Goal: Task Accomplishment & Management: Manage account settings

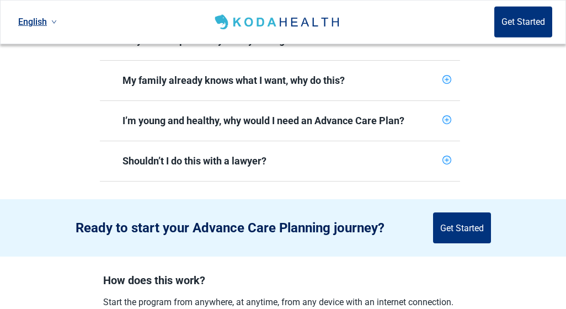
scroll to position [420, 0]
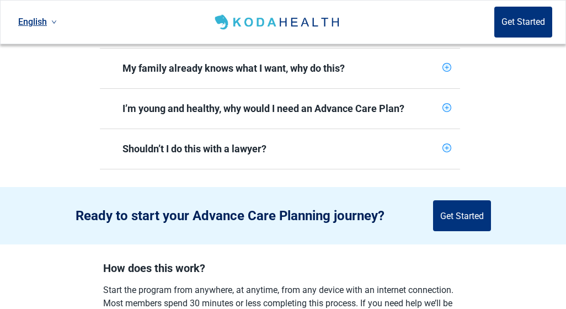
click at [446, 146] on icon "plus-circle" at bounding box center [446, 148] width 4 height 4
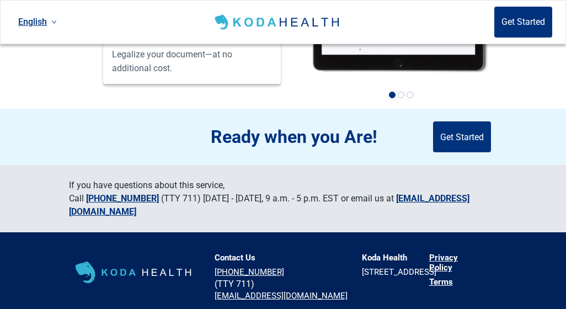
scroll to position [1116, 0]
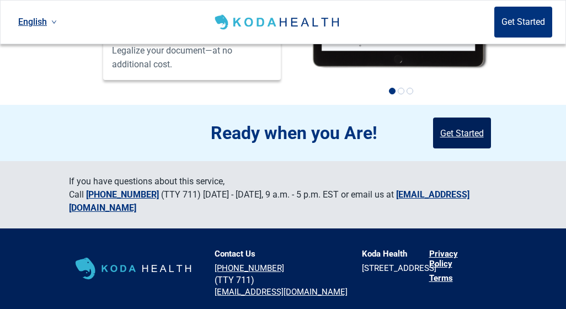
click at [464, 124] on button "Get Started" at bounding box center [462, 132] width 58 height 31
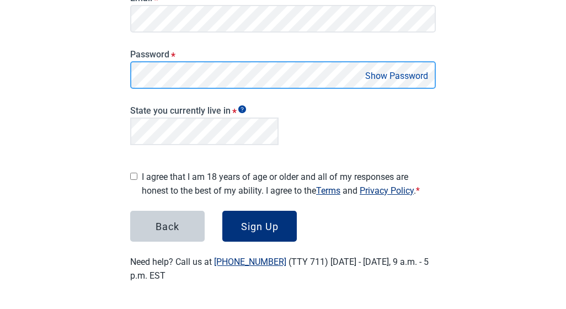
scroll to position [164, 0]
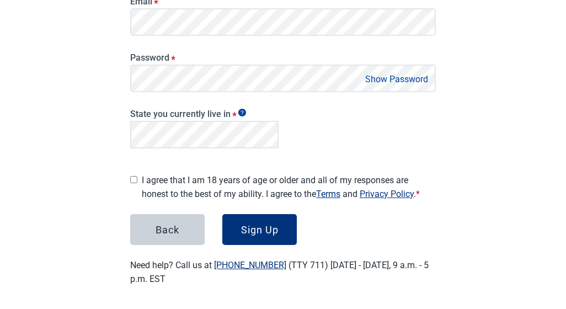
click at [135, 176] on input "I agree that I am 18 years of age or older and all of my responses are honest t…" at bounding box center [133, 179] width 7 height 7
checkbox input "true"
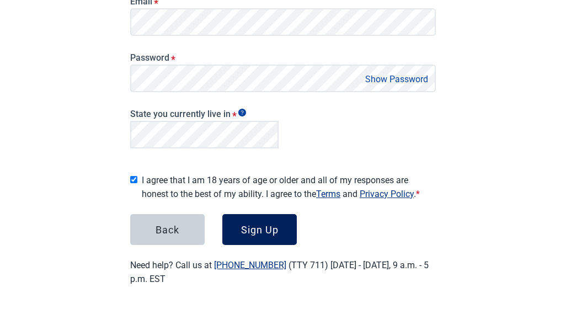
click at [258, 225] on div "Sign Up" at bounding box center [259, 229] width 37 height 11
click at [260, 226] on div "Sign Up" at bounding box center [259, 229] width 37 height 11
click at [259, 227] on div "Sign Up" at bounding box center [259, 229] width 37 height 11
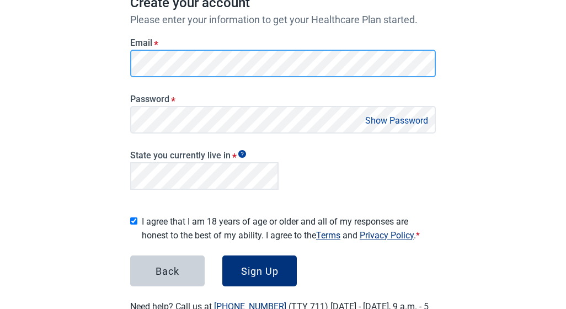
scroll to position [88, 0]
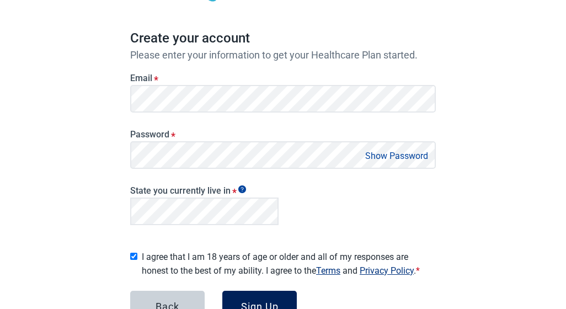
click at [256, 300] on div "Sign Up" at bounding box center [259, 305] width 37 height 11
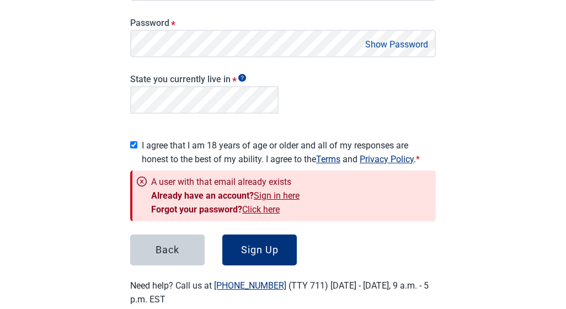
scroll to position [202, 0]
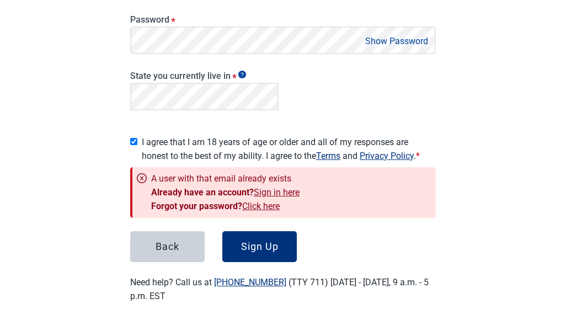
click at [276, 188] on link "Sign in here" at bounding box center [277, 192] width 46 height 10
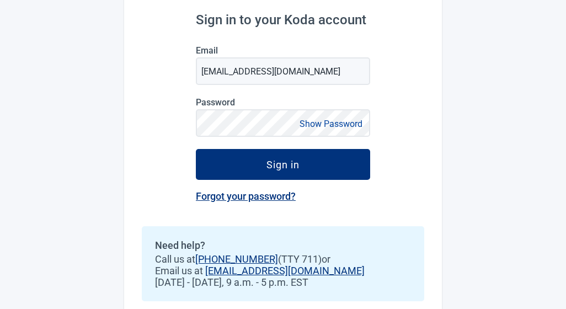
scroll to position [155, 0]
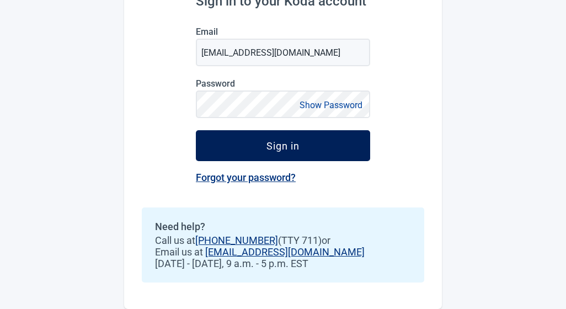
click at [278, 143] on div "Sign in" at bounding box center [282, 145] width 33 height 11
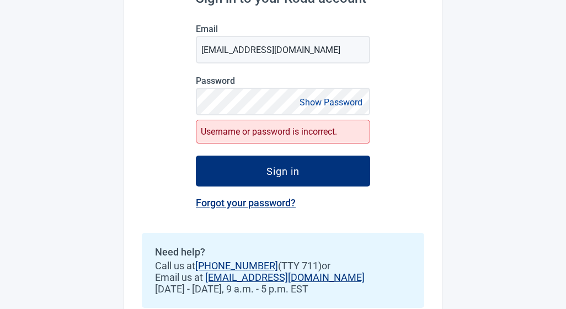
click at [325, 101] on button "Show Password" at bounding box center [330, 102] width 69 height 15
click at [242, 203] on link "Forgot your password?" at bounding box center [246, 203] width 100 height 12
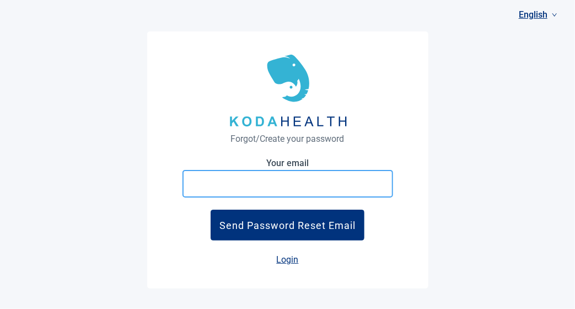
click at [228, 187] on input at bounding box center [287, 184] width 211 height 28
type input "[EMAIL_ADDRESS][DOMAIN_NAME]"
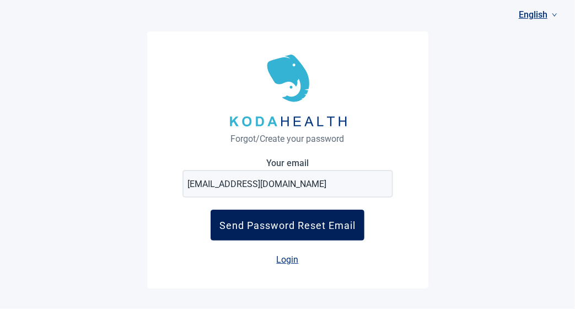
click at [288, 226] on div "Send Password Reset Email" at bounding box center [287, 225] width 136 height 12
